Goal: Information Seeking & Learning: Learn about a topic

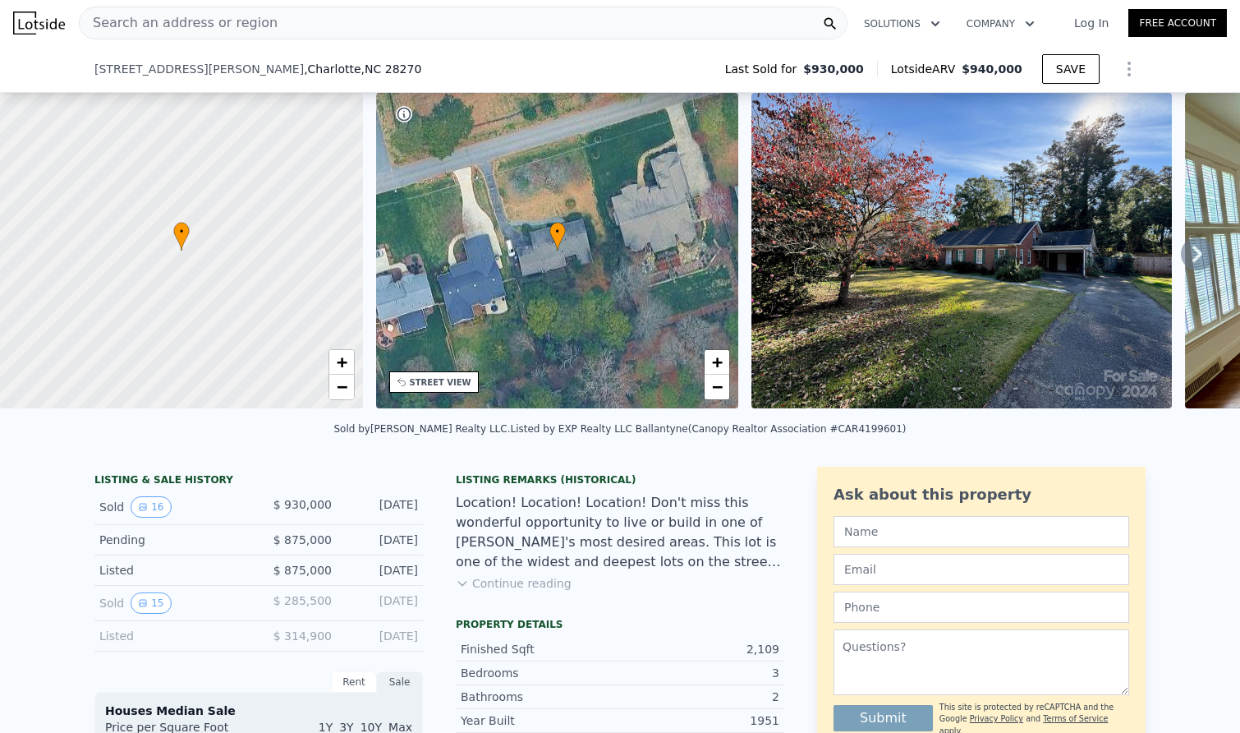
scroll to position [116, 0]
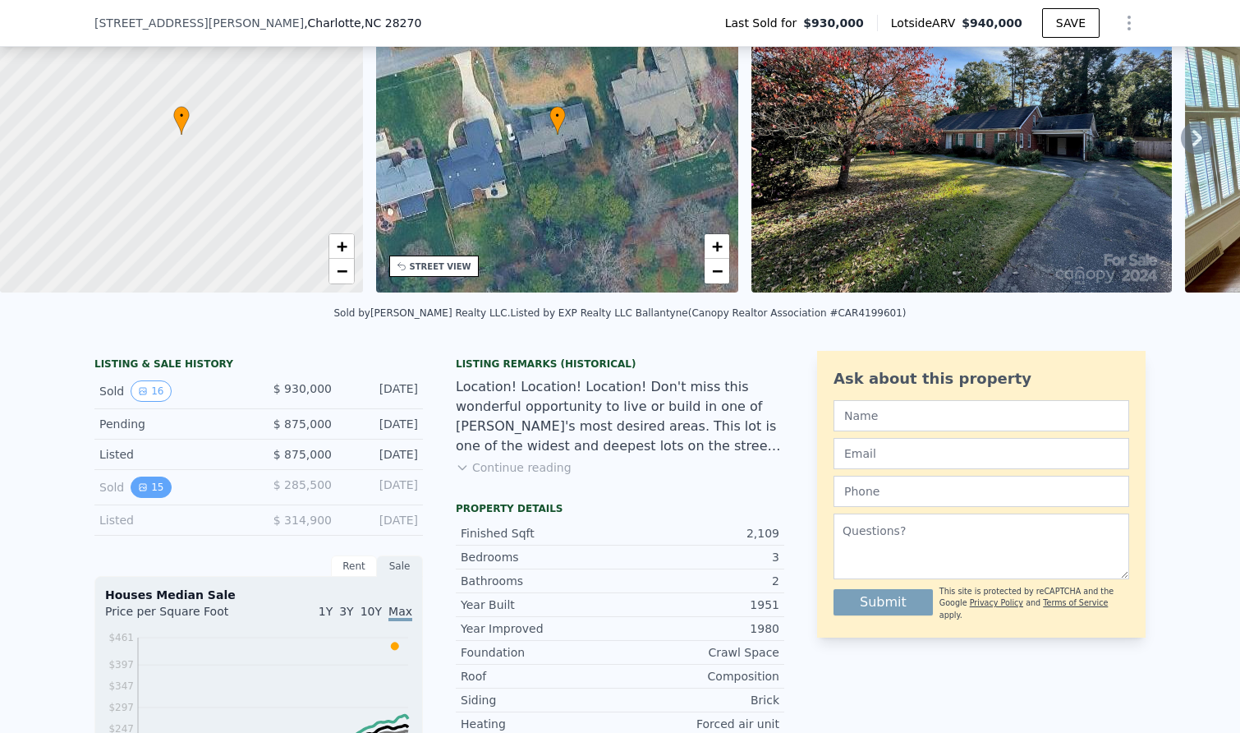
click at [150, 484] on button "15" at bounding box center [151, 486] width 40 height 21
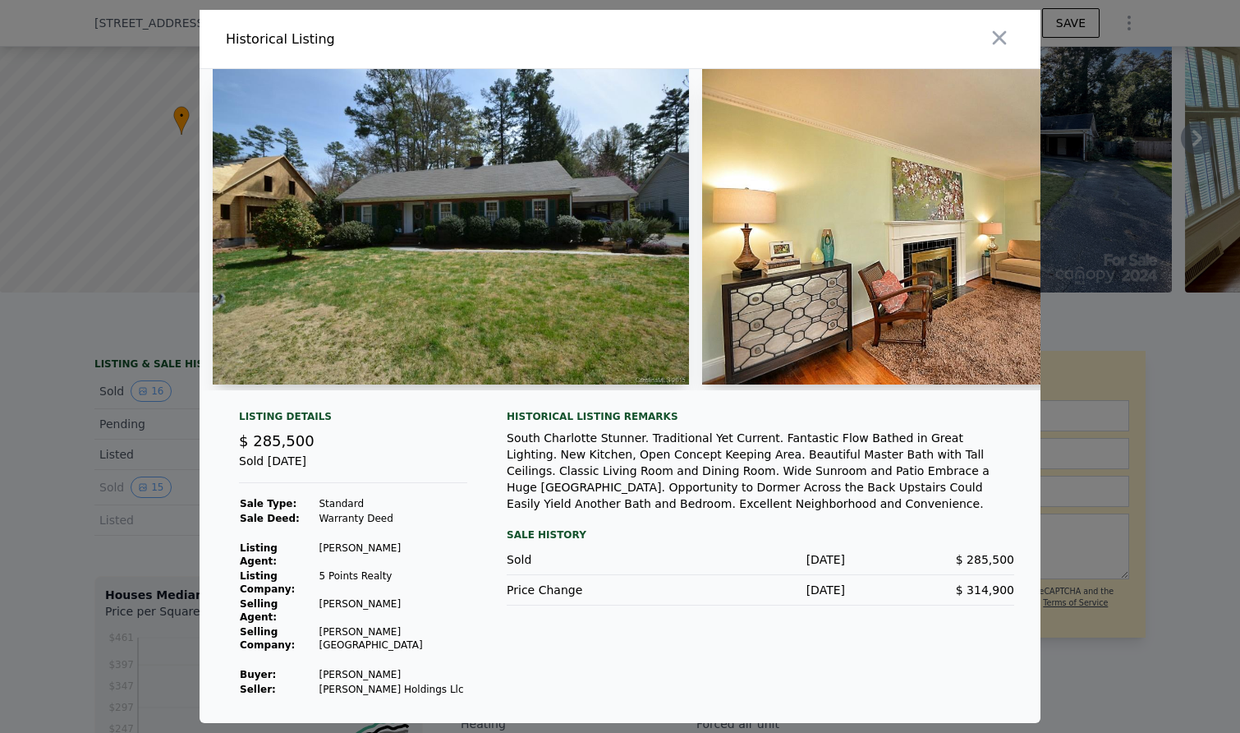
click at [498, 328] on img at bounding box center [451, 226] width 476 height 315
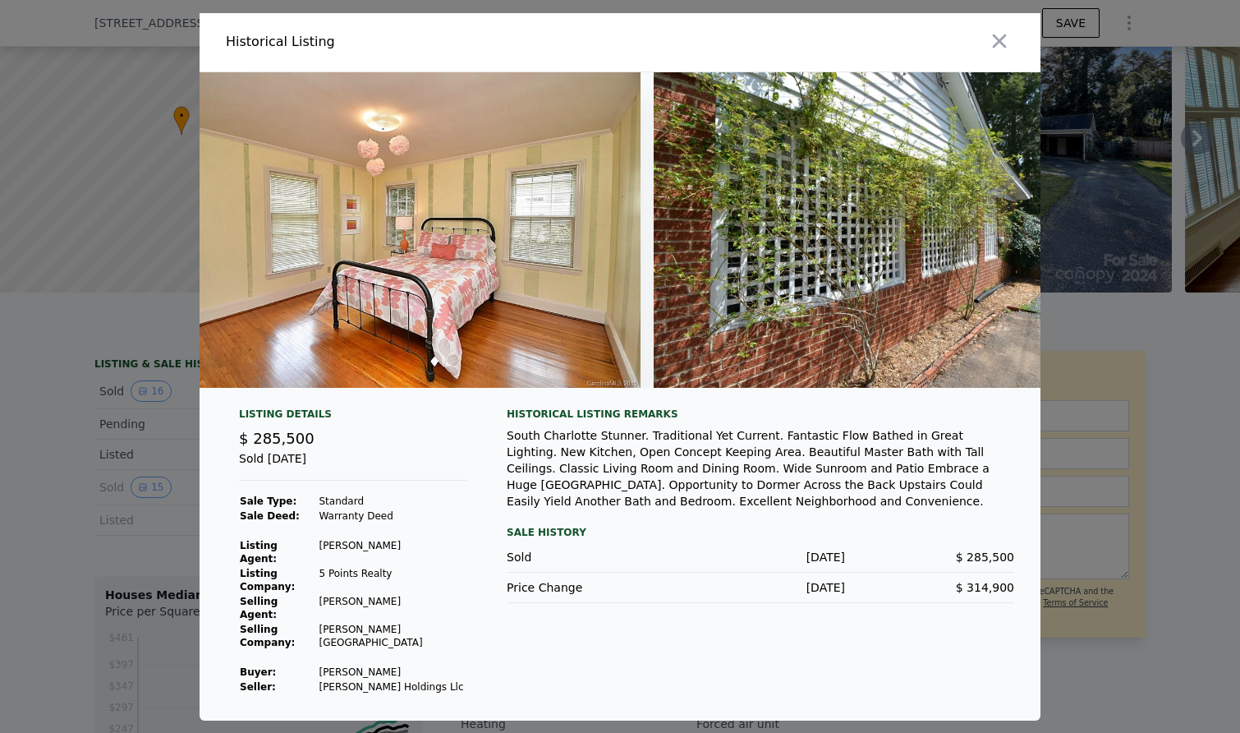
scroll to position [0, 6528]
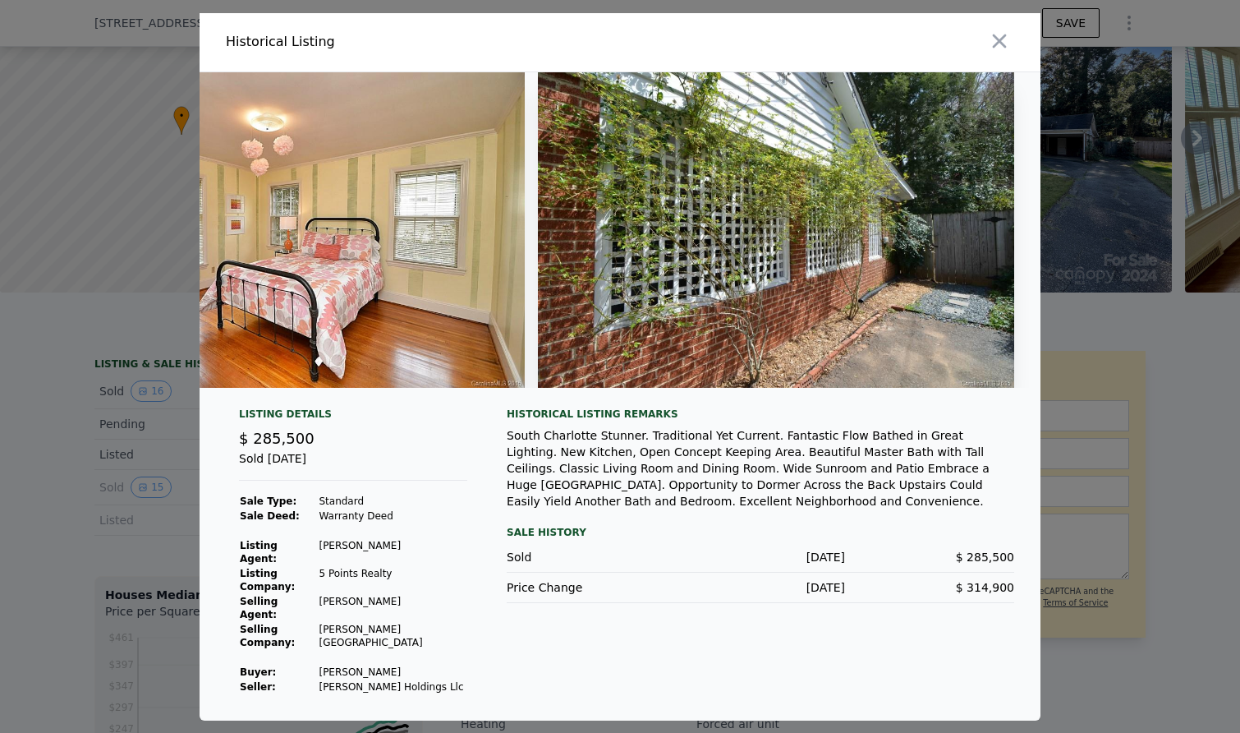
click at [655, 490] on div "South Charlotte Stunner. Traditional Yet Current. Fantastic Flow Bathed in Grea…" at bounding box center [761, 468] width 508 height 82
click at [992, 53] on icon "button" at bounding box center [999, 41] width 23 height 23
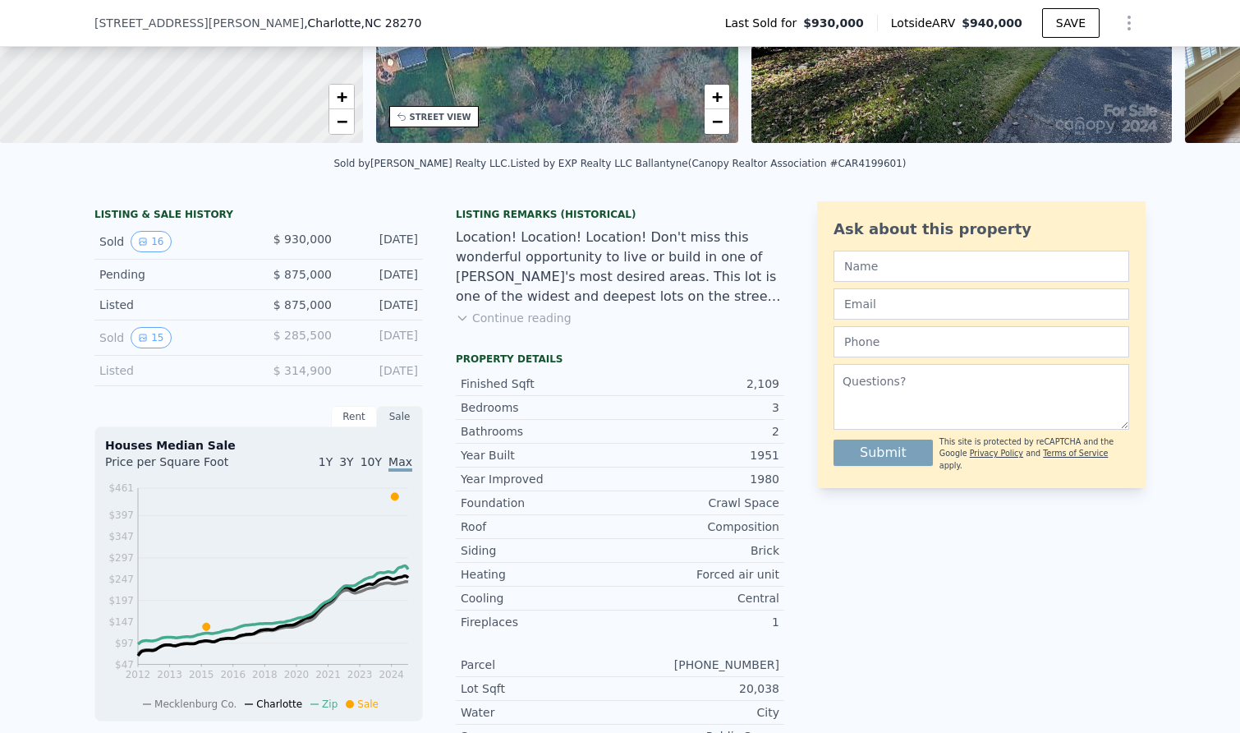
scroll to position [293, 0]
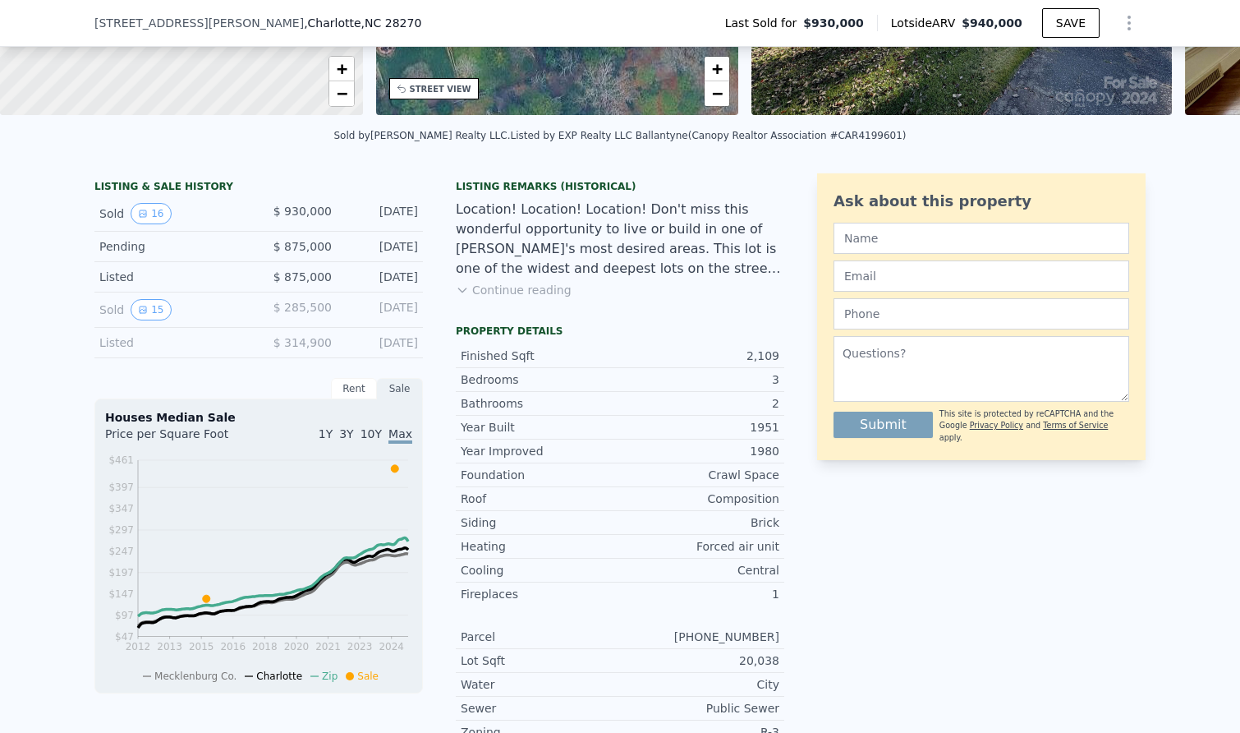
click at [350, 388] on div "Rent" at bounding box center [354, 388] width 46 height 21
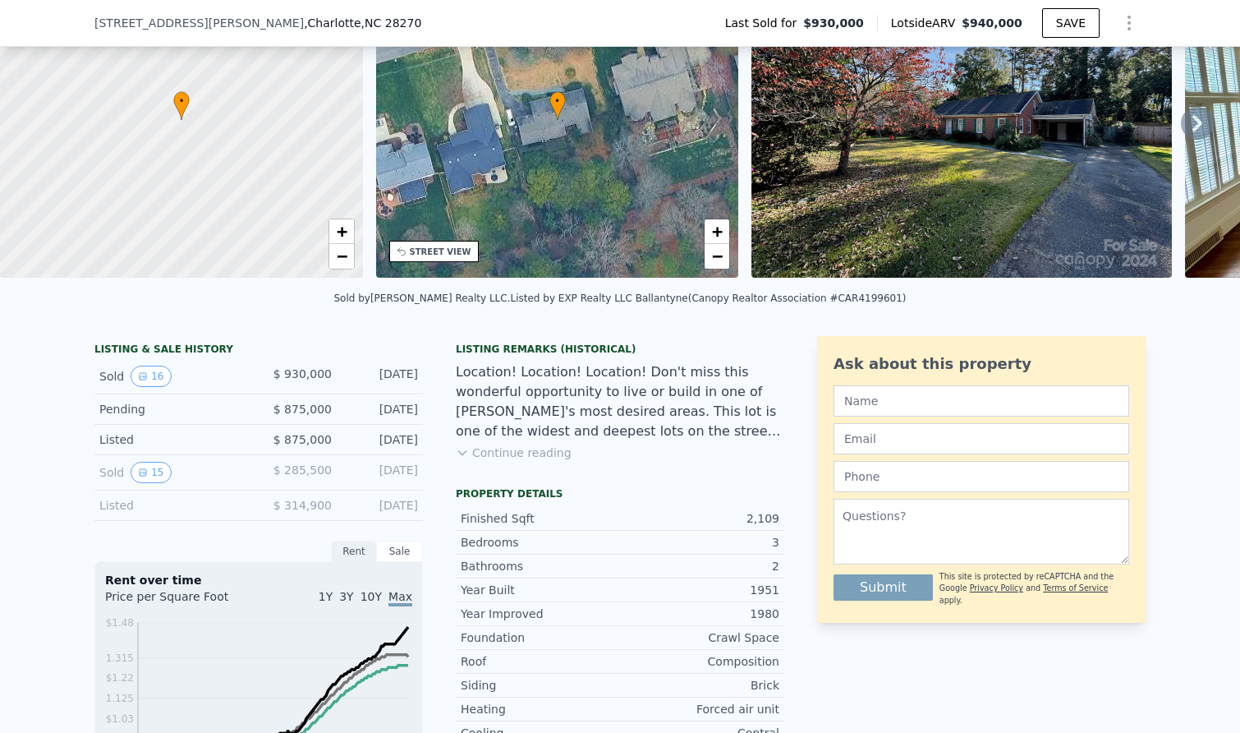
scroll to position [131, 0]
click at [249, 408] on div "Pending $ 875,000 [DATE]" at bounding box center [258, 408] width 329 height 30
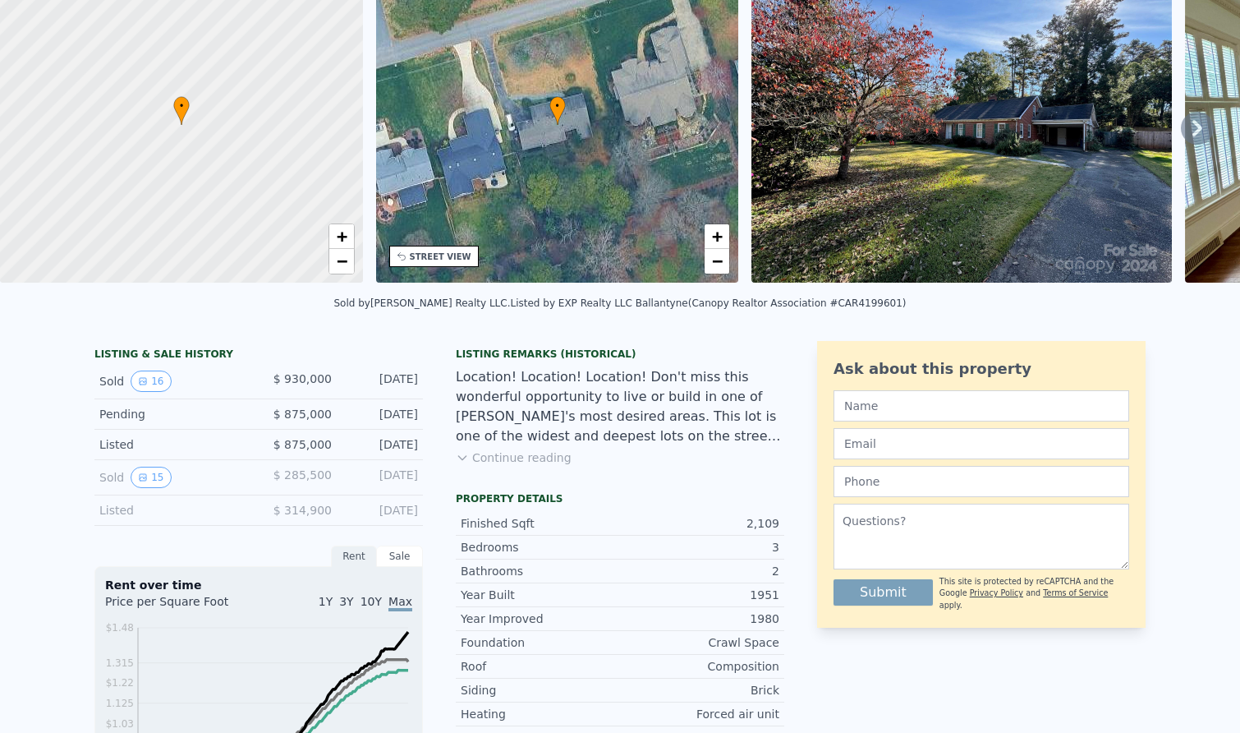
scroll to position [0, 0]
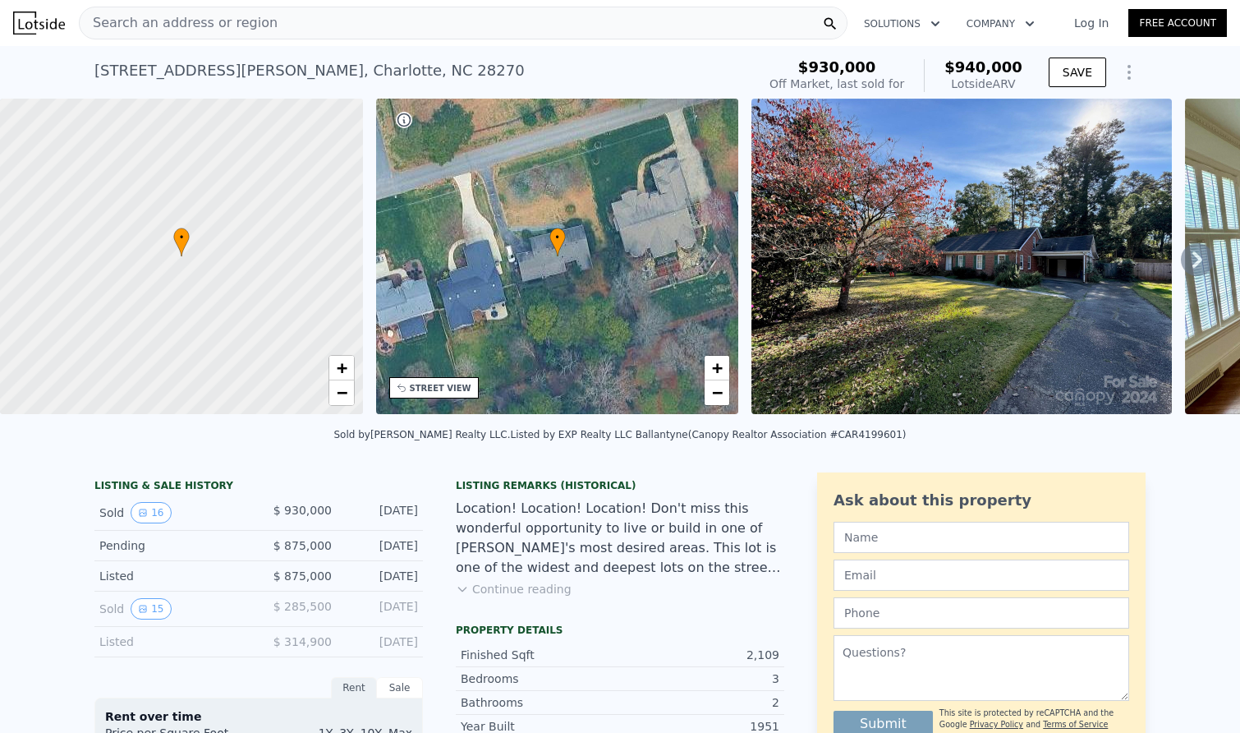
click at [205, 231] on div at bounding box center [181, 256] width 435 height 379
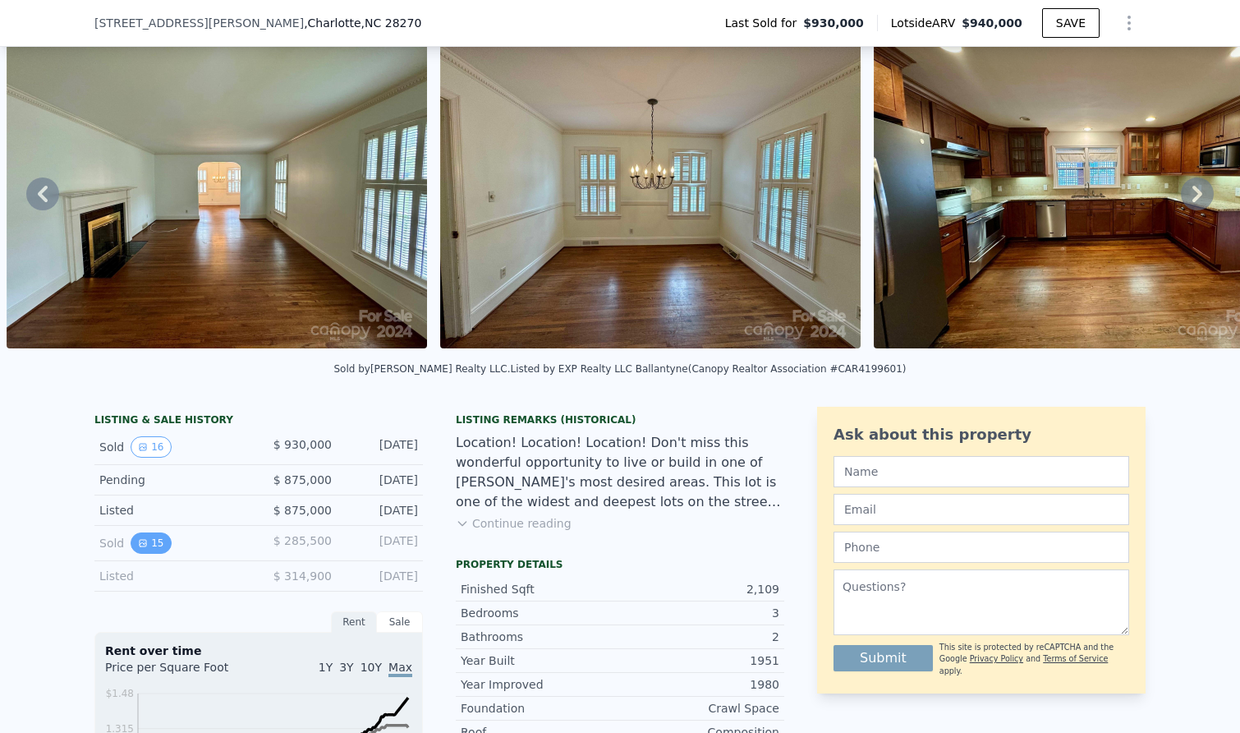
scroll to position [104, 0]
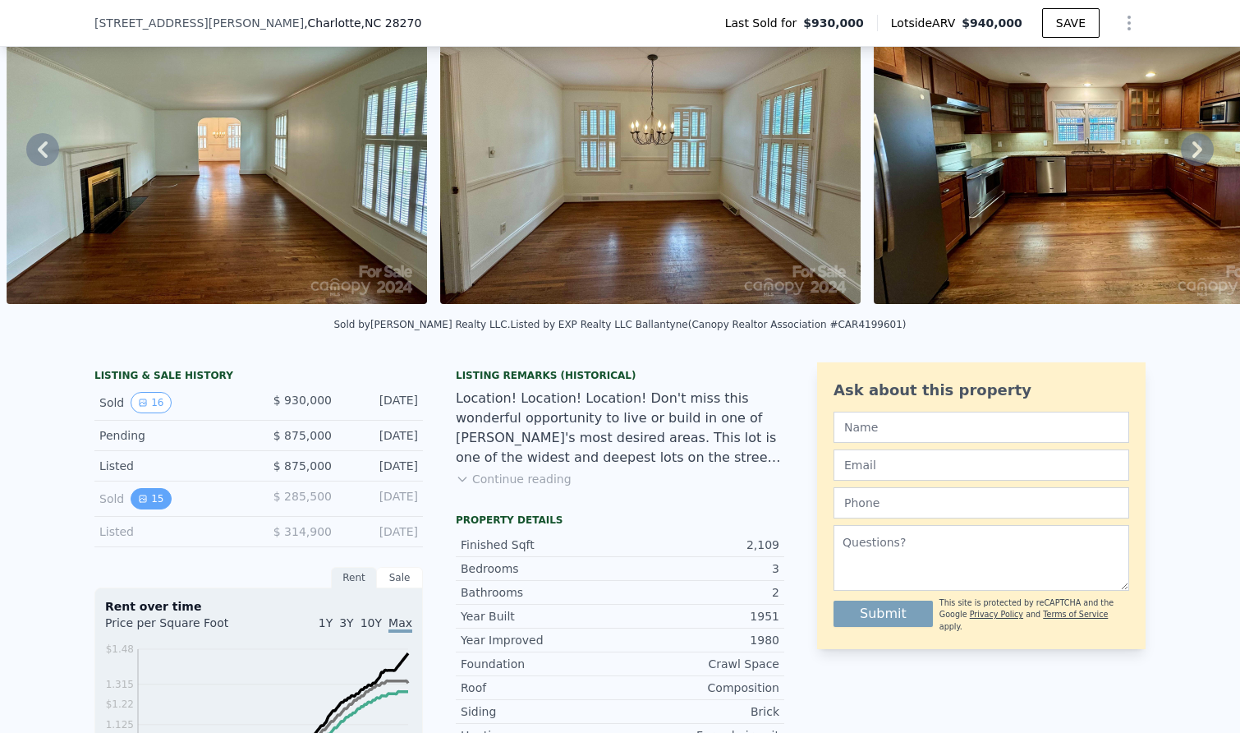
click at [146, 503] on button "15" at bounding box center [151, 498] width 40 height 21
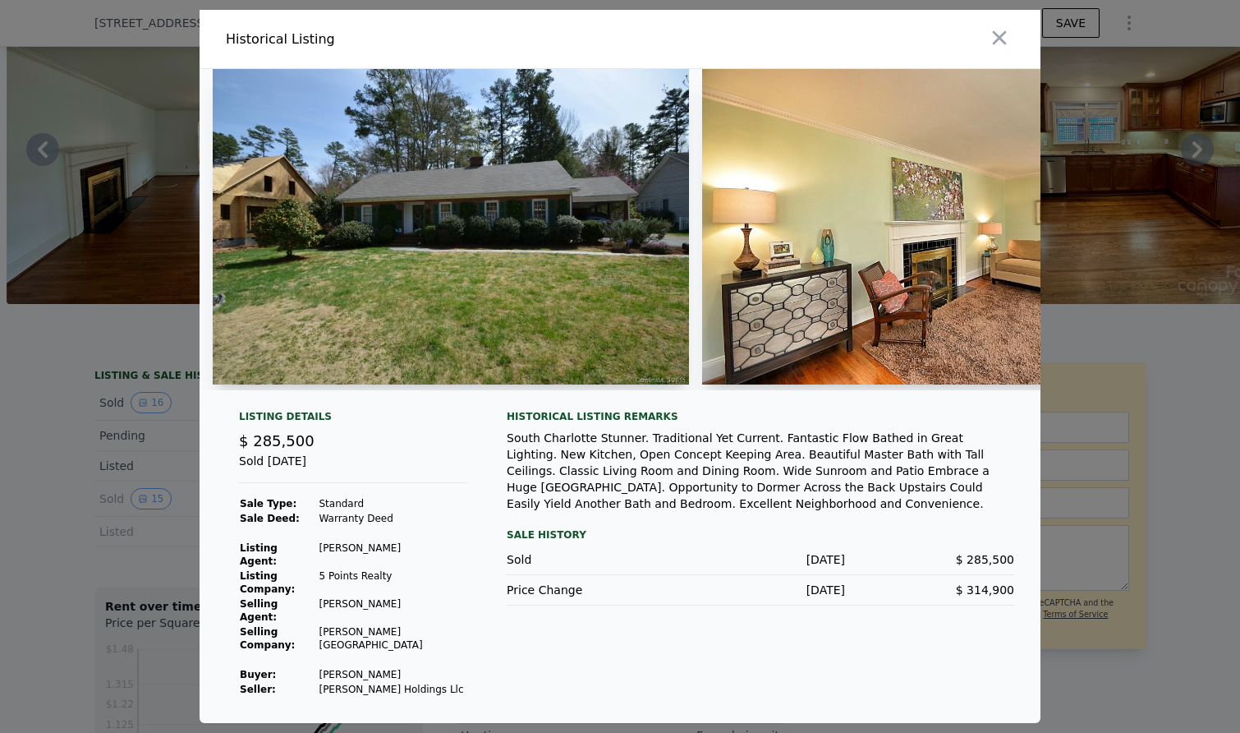
click at [794, 236] on img at bounding box center [940, 226] width 476 height 315
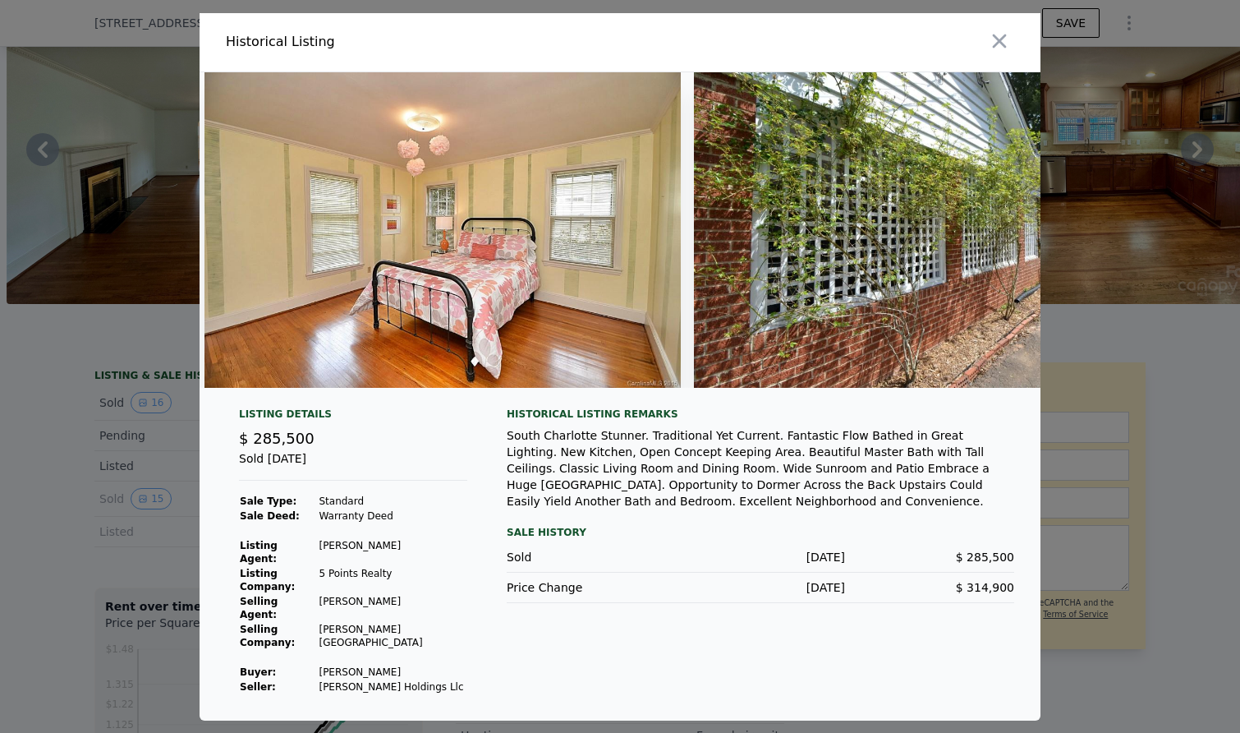
scroll to position [0, 6528]
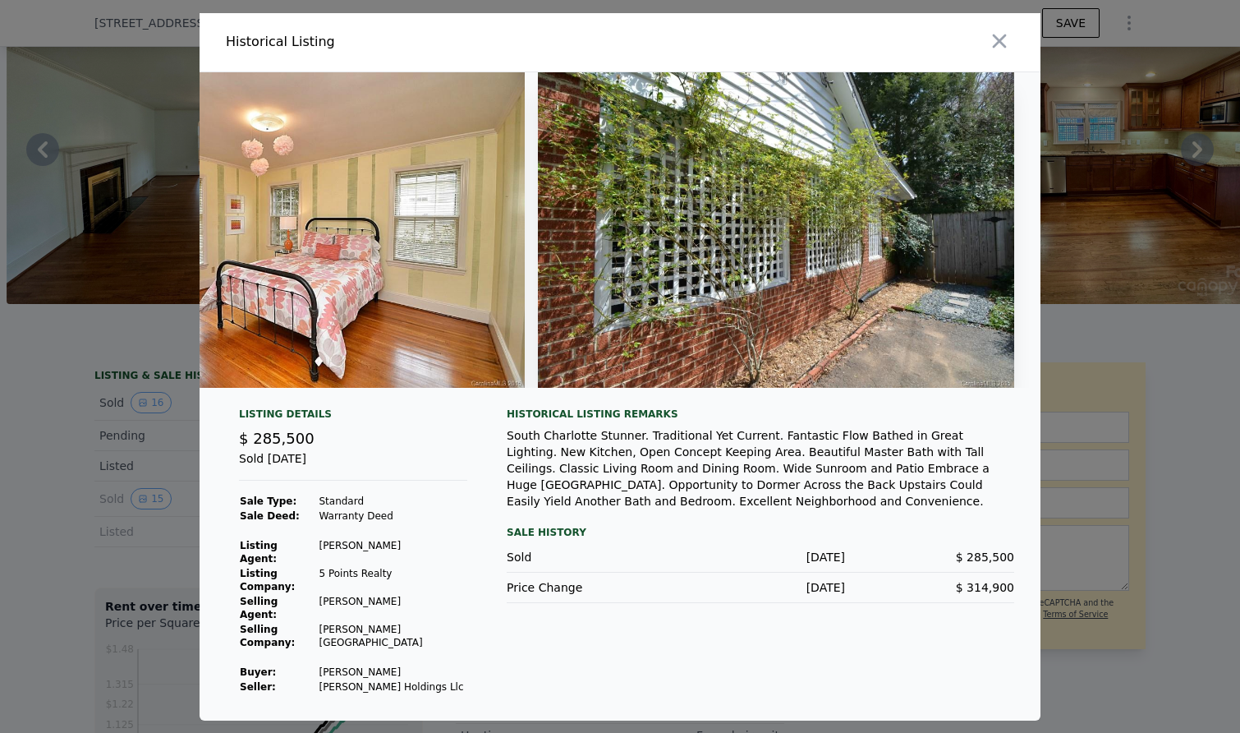
click at [239, 285] on img at bounding box center [286, 229] width 476 height 315
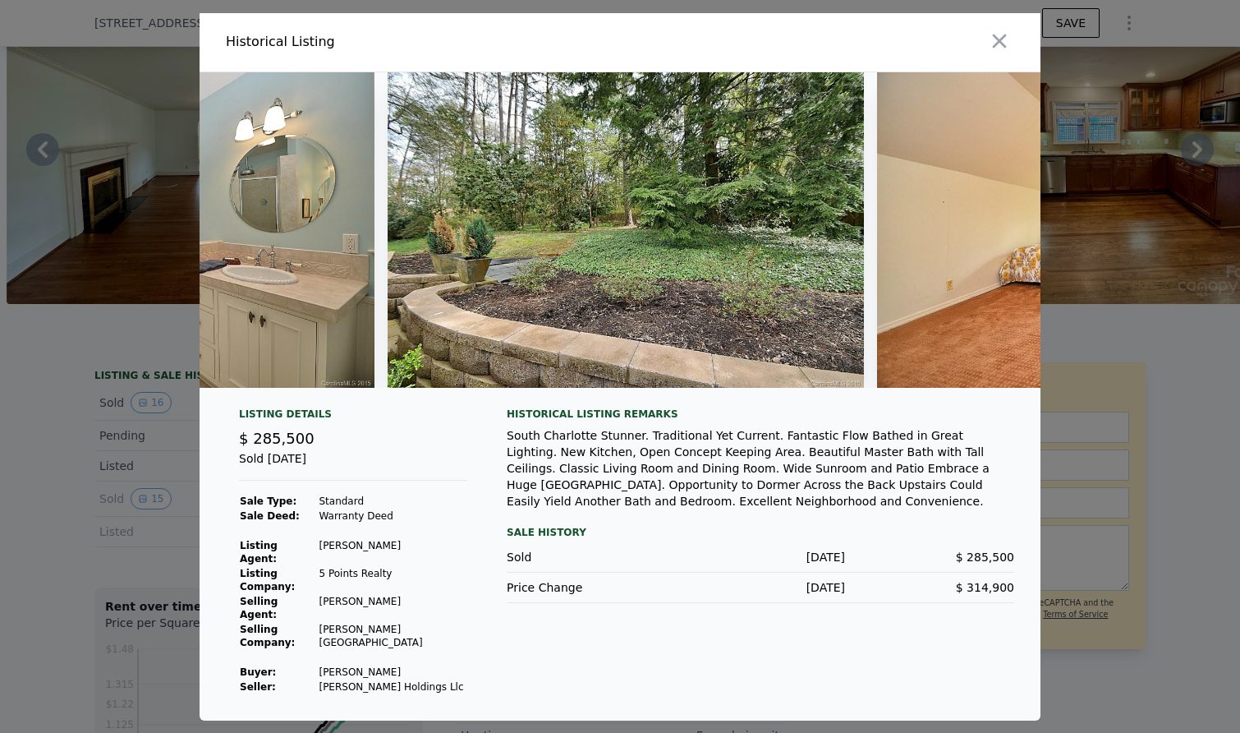
scroll to position [0, 5222]
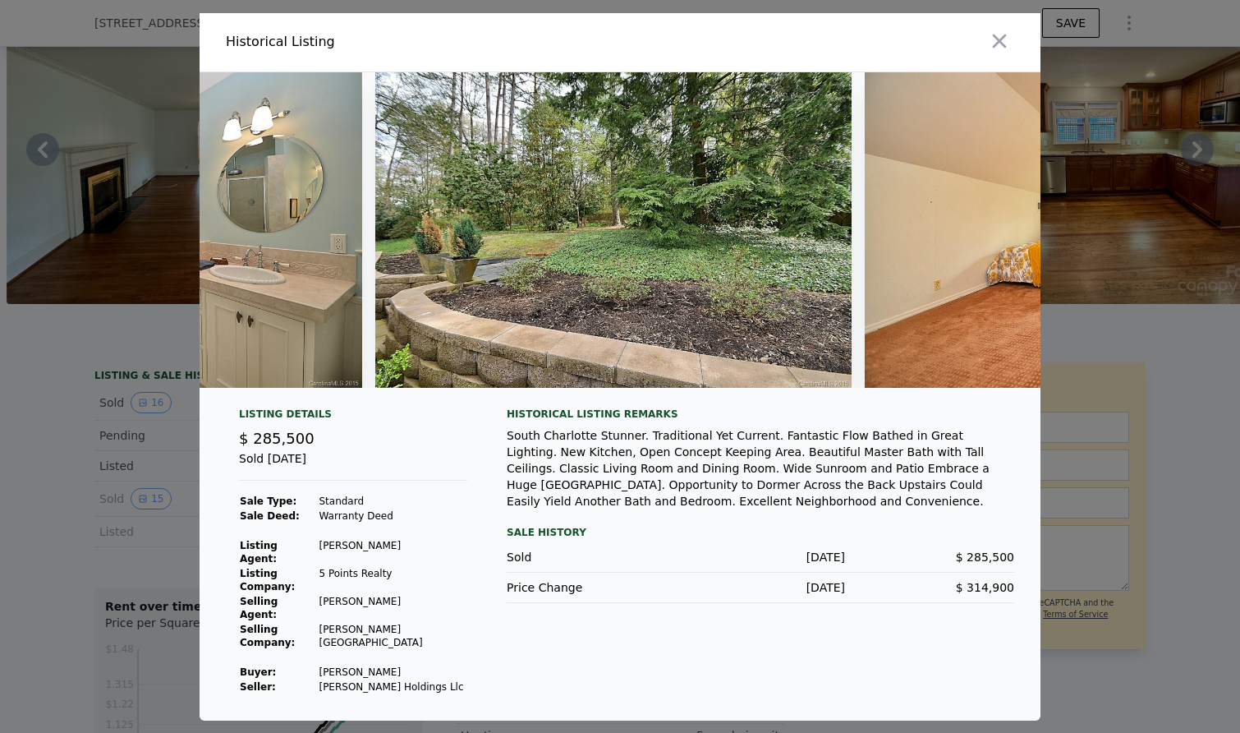
click at [430, 271] on img at bounding box center [613, 229] width 476 height 315
click at [996, 53] on icon "button" at bounding box center [999, 41] width 23 height 23
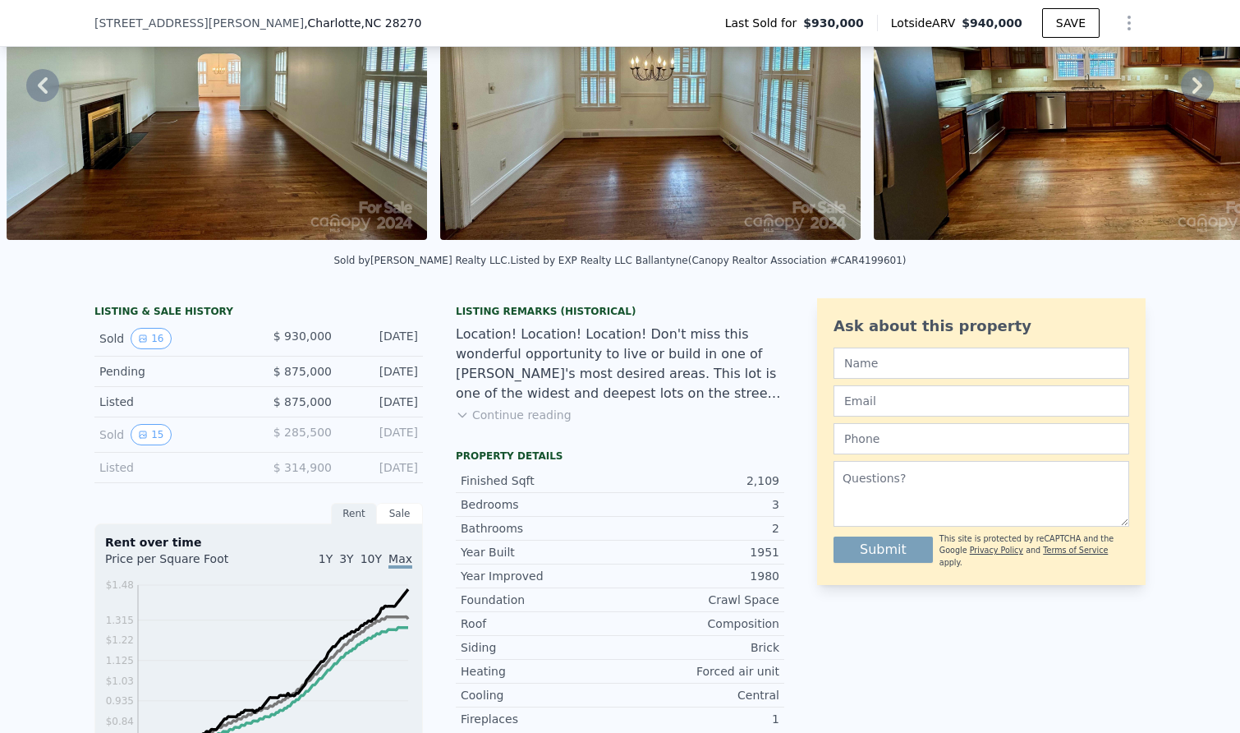
scroll to position [173, 0]
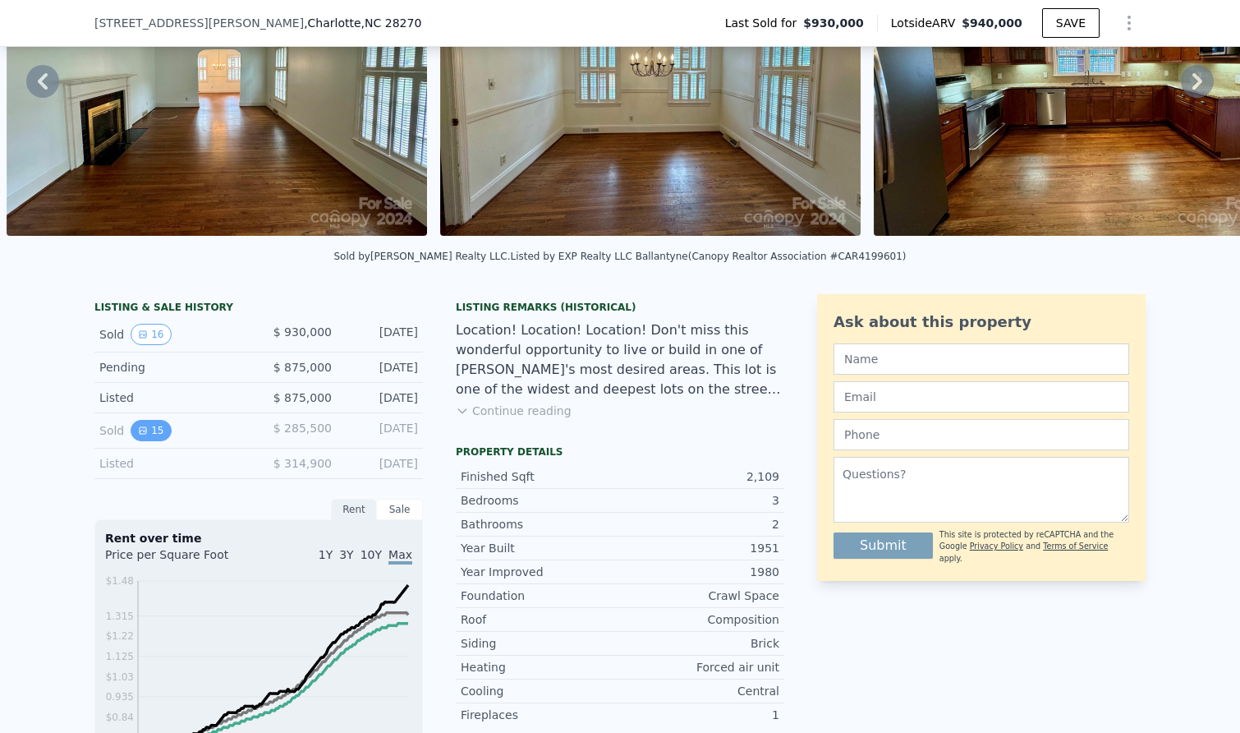
click at [145, 436] on button "15" at bounding box center [151, 430] width 40 height 21
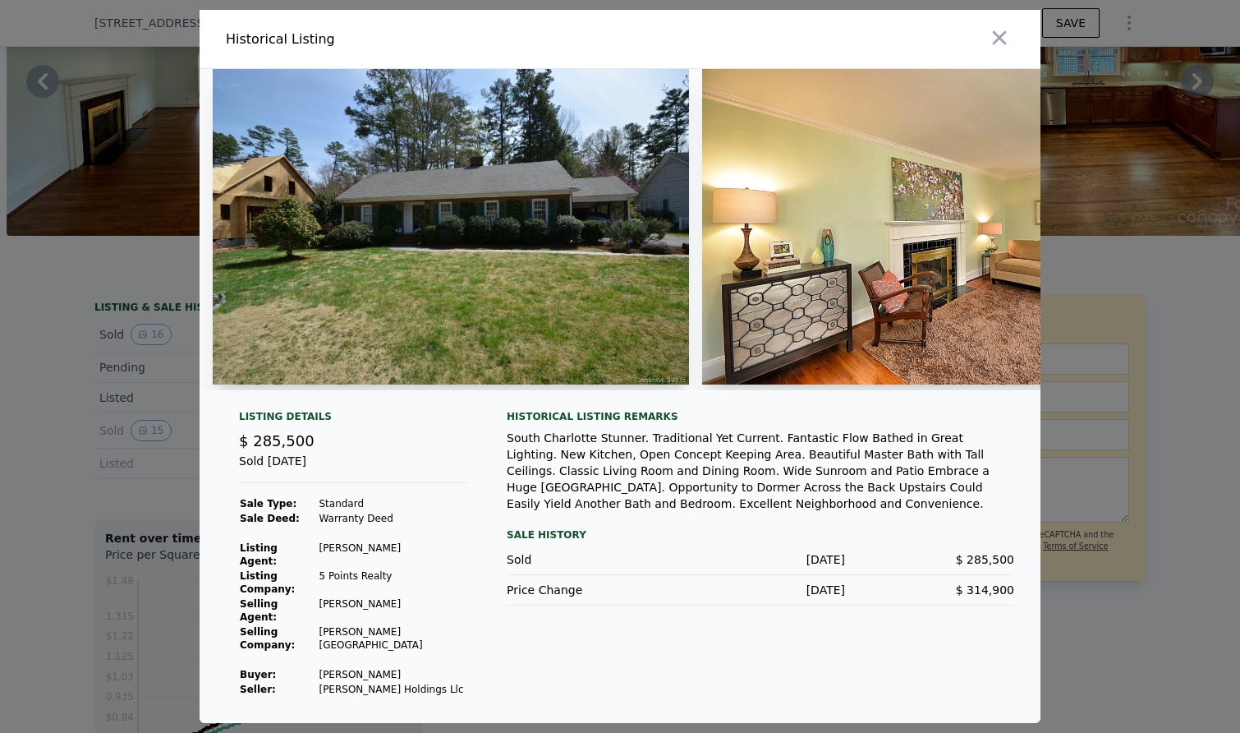
click at [131, 435] on div at bounding box center [620, 366] width 1240 height 733
